Goal: Task Accomplishment & Management: Use online tool/utility

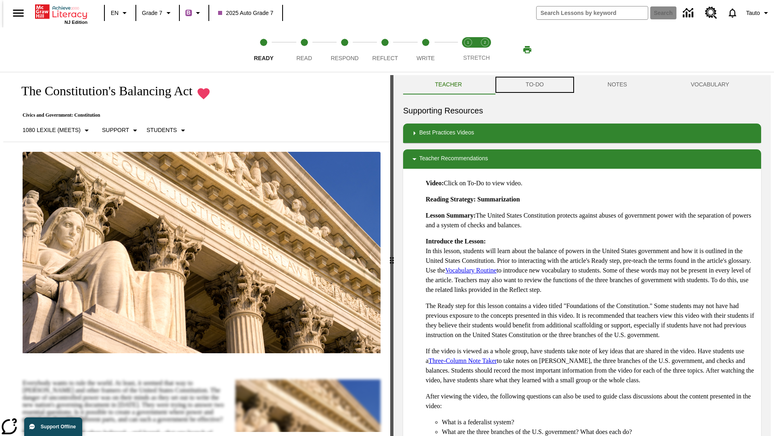
click at [534, 85] on button "TO-DO" at bounding box center [535, 84] width 82 height 19
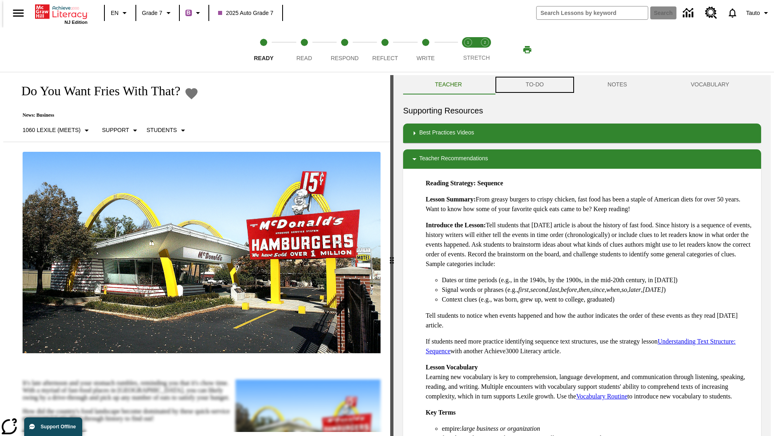
click at [534, 85] on button "TO-DO" at bounding box center [535, 84] width 82 height 19
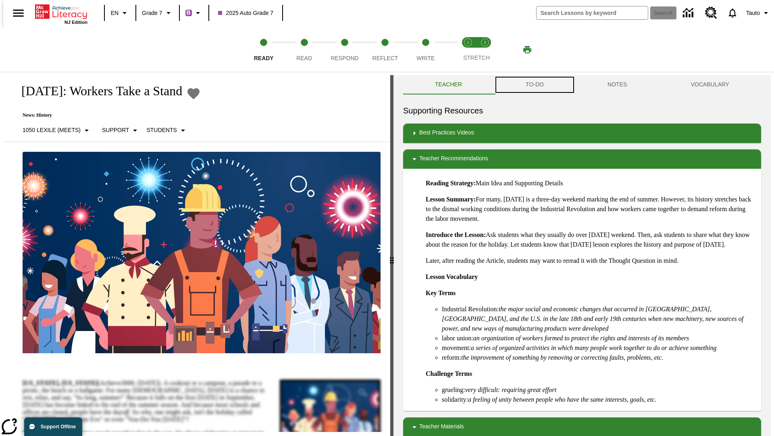
click at [534, 85] on button "TO-DO" at bounding box center [535, 84] width 82 height 19
